Goal: Check status

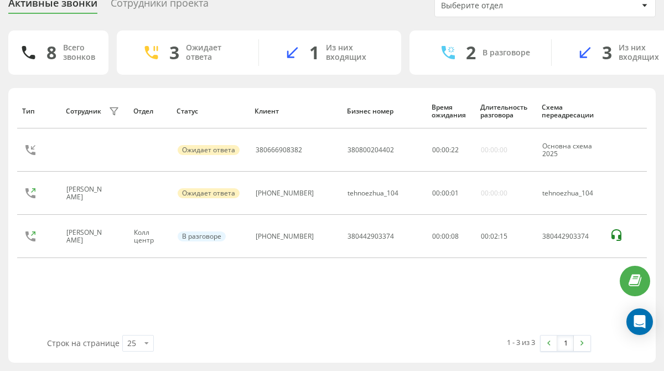
scroll to position [30, 0]
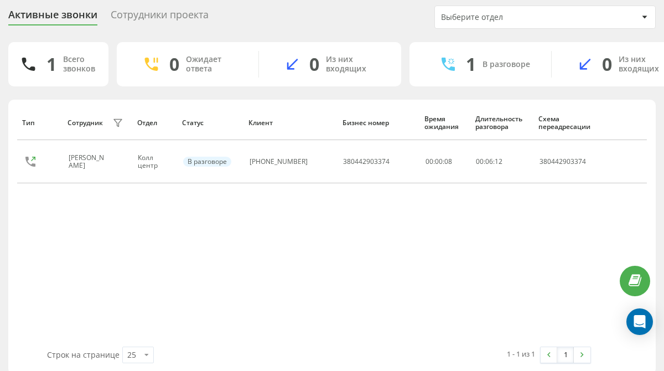
scroll to position [30, 0]
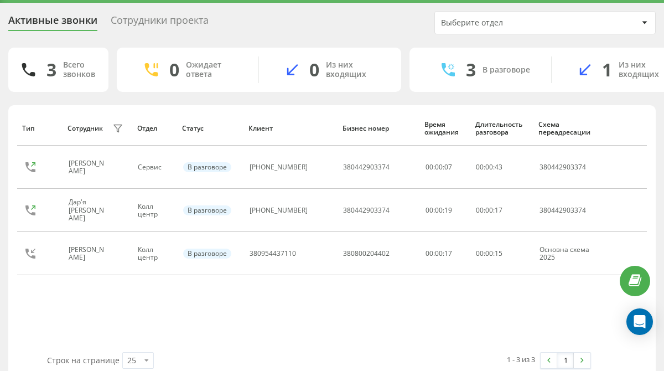
scroll to position [36, 0]
